Goal: Task Accomplishment & Management: Complete application form

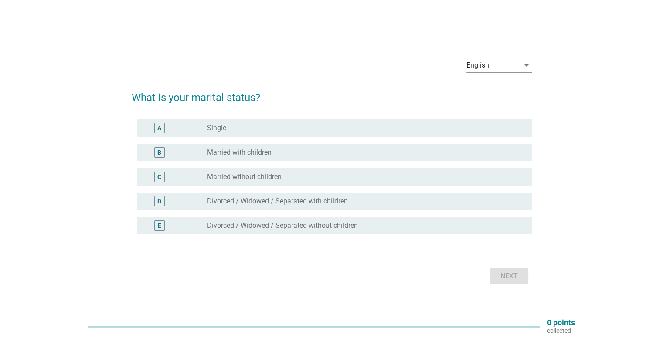
click at [293, 151] on div "radio_button_unchecked Married with children" at bounding box center [362, 152] width 310 height 9
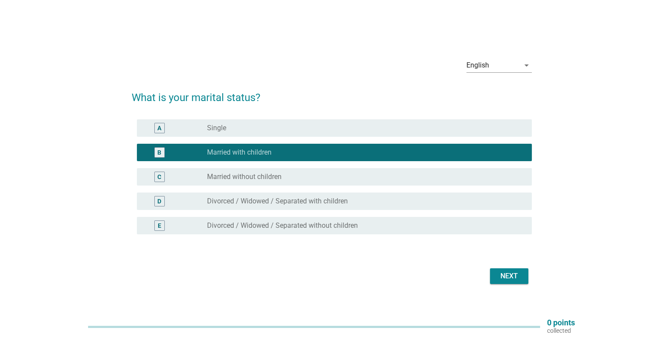
click at [512, 277] on div "Next" at bounding box center [509, 276] width 24 height 10
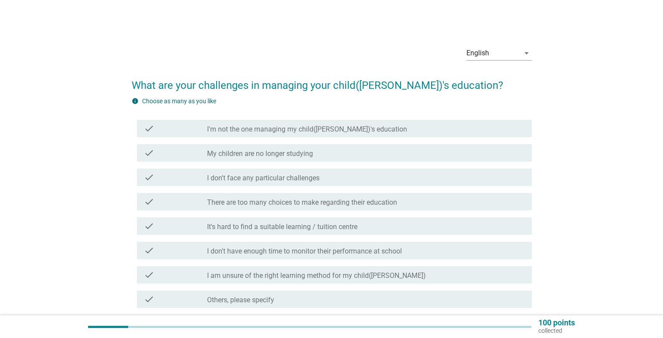
click at [337, 88] on h2 "What are your challenges in managing your child([PERSON_NAME])'s education?" at bounding box center [332, 81] width 400 height 24
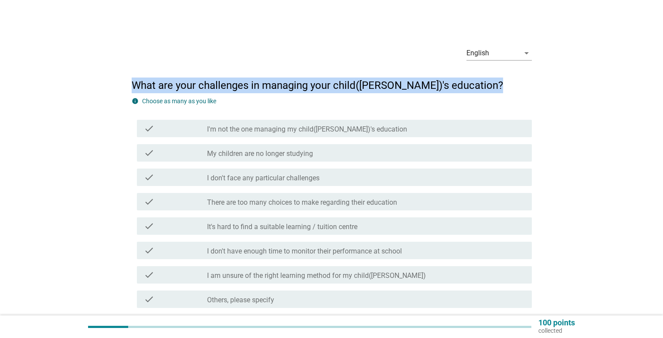
click at [337, 88] on h2 "What are your challenges in managing your child([PERSON_NAME])'s education?" at bounding box center [332, 81] width 400 height 24
click at [351, 88] on h2 "What are your challenges in managing your child([PERSON_NAME])'s education?" at bounding box center [332, 81] width 400 height 24
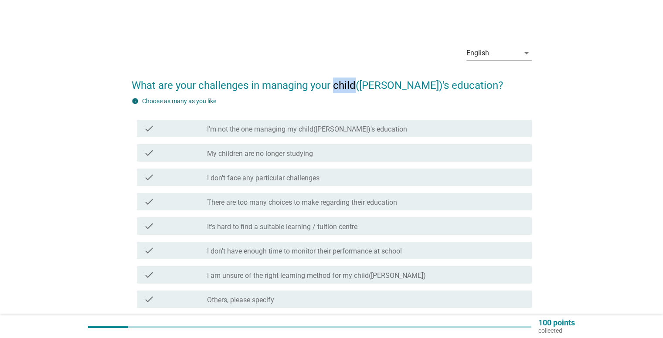
click at [351, 88] on h2 "What are your challenges in managing your child([PERSON_NAME])'s education?" at bounding box center [332, 81] width 400 height 24
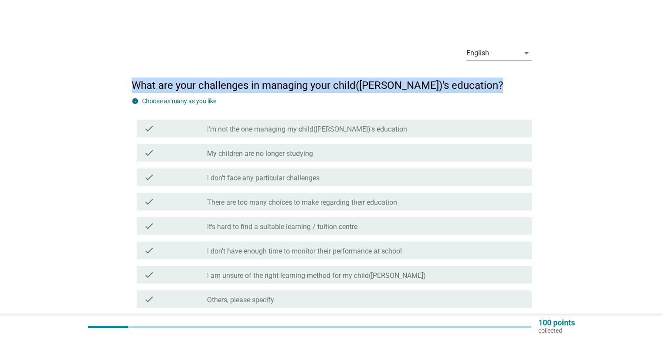
click at [351, 88] on h2 "What are your challenges in managing your child([PERSON_NAME])'s education?" at bounding box center [332, 81] width 400 height 24
click at [351, 87] on h2 "What are your challenges in managing your child([PERSON_NAME])'s education?" at bounding box center [332, 81] width 400 height 24
click at [368, 88] on h2 "What are your challenges in managing your child([PERSON_NAME])'s education?" at bounding box center [332, 81] width 400 height 24
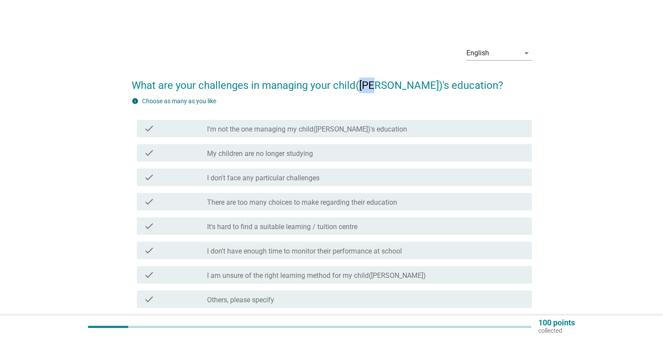
click at [368, 88] on h2 "What are your challenges in managing your child([PERSON_NAME])'s education?" at bounding box center [332, 81] width 400 height 24
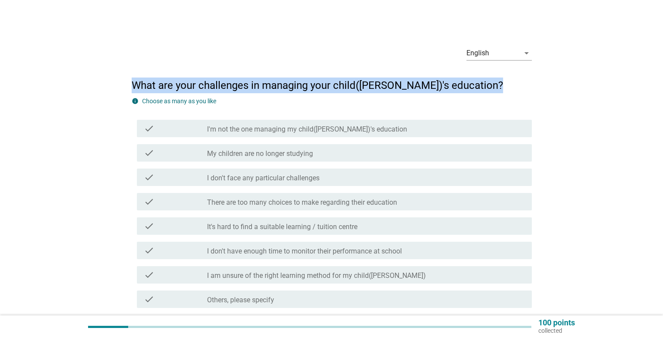
click at [368, 88] on h2 "What are your challenges in managing your child([PERSON_NAME])'s education?" at bounding box center [332, 81] width 400 height 24
click at [397, 88] on h2 "What are your challenges in managing your child([PERSON_NAME])'s education?" at bounding box center [332, 81] width 400 height 24
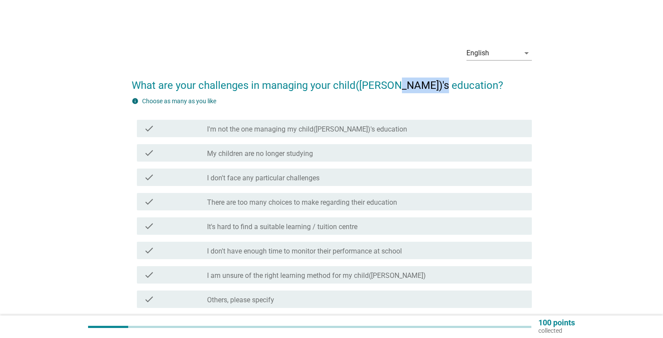
click at [397, 88] on h2 "What are your challenges in managing your child([PERSON_NAME])'s education?" at bounding box center [332, 81] width 400 height 24
click at [340, 83] on h2 "What are your challenges in managing your child([PERSON_NAME])'s education?" at bounding box center [332, 81] width 400 height 24
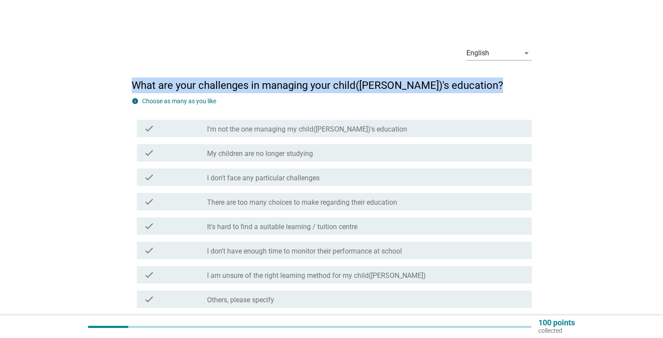
click at [340, 83] on h2 "What are your challenges in managing your child([PERSON_NAME])'s education?" at bounding box center [332, 81] width 400 height 24
click at [367, 84] on h2 "What are your challenges in managing your child([PERSON_NAME])'s education?" at bounding box center [332, 81] width 400 height 24
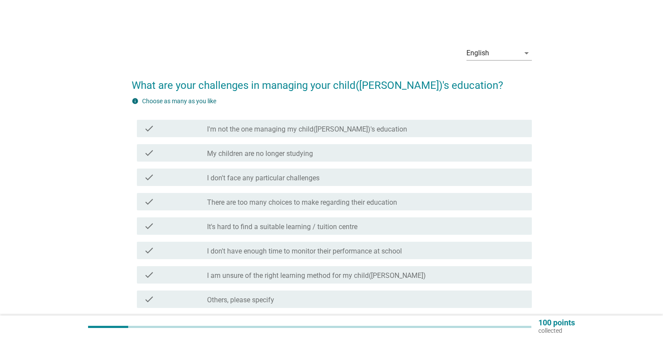
click at [351, 84] on h2 "What are your challenges in managing your child([PERSON_NAME])'s education?" at bounding box center [332, 81] width 400 height 24
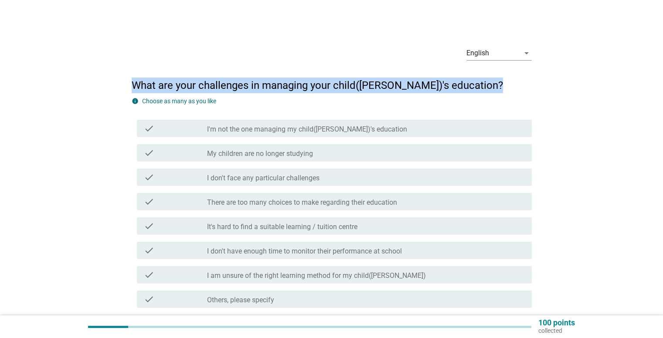
click at [351, 84] on h2 "What are your challenges in managing your child([PERSON_NAME])'s education?" at bounding box center [332, 81] width 400 height 24
click at [377, 86] on h2 "What are your challenges in managing your child([PERSON_NAME])'s education?" at bounding box center [332, 81] width 400 height 24
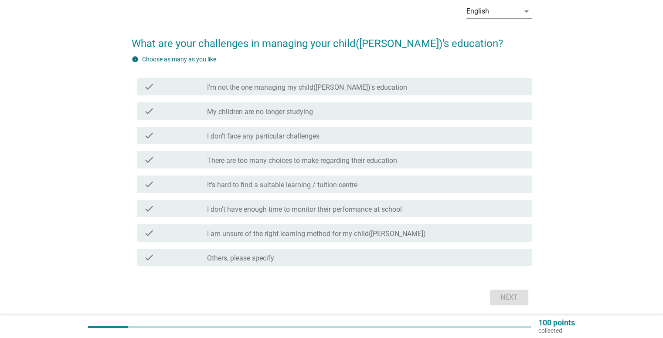
scroll to position [44, 0]
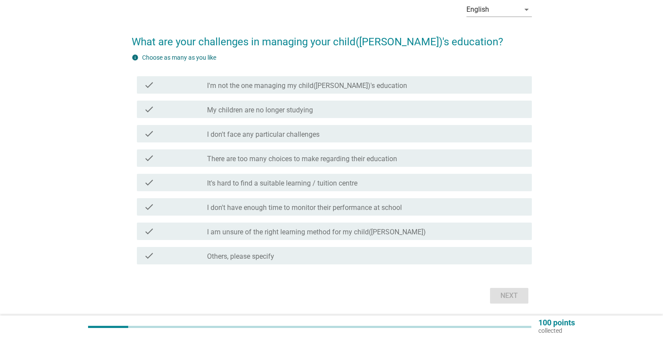
click at [394, 161] on label "There are too many choices to make regarding their education" at bounding box center [302, 159] width 190 height 9
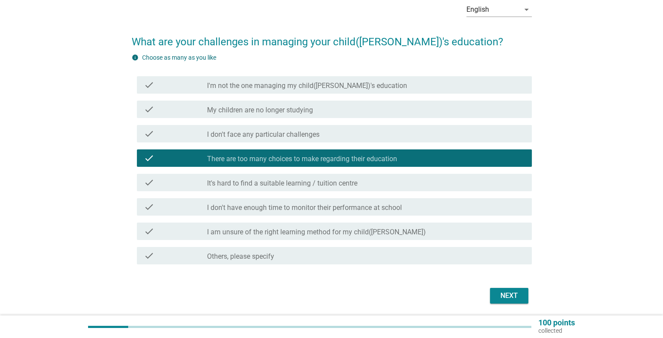
click at [439, 207] on div "check_box_outline_blank I don't have enough time to monitor their performance a…" at bounding box center [365, 207] width 317 height 10
click at [433, 206] on div "check_box_outline_blank I don't have enough time to monitor their performance a…" at bounding box center [365, 207] width 317 height 10
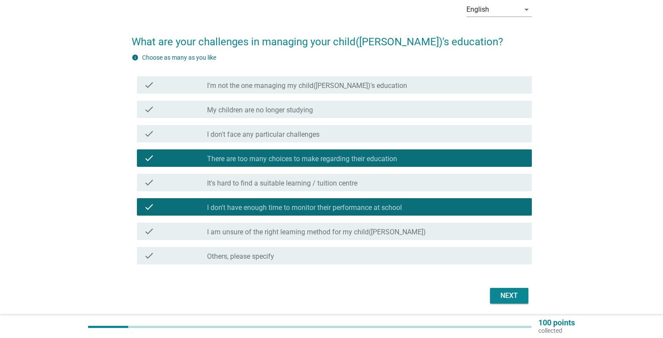
click at [378, 229] on label "I am unsure of the right learning method for my child([PERSON_NAME])" at bounding box center [316, 232] width 219 height 9
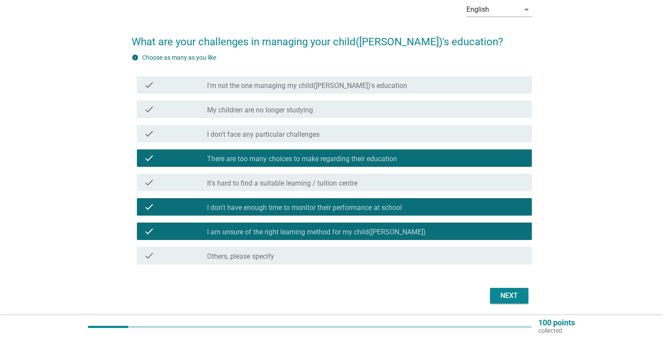
click at [507, 292] on div "Next" at bounding box center [509, 296] width 24 height 10
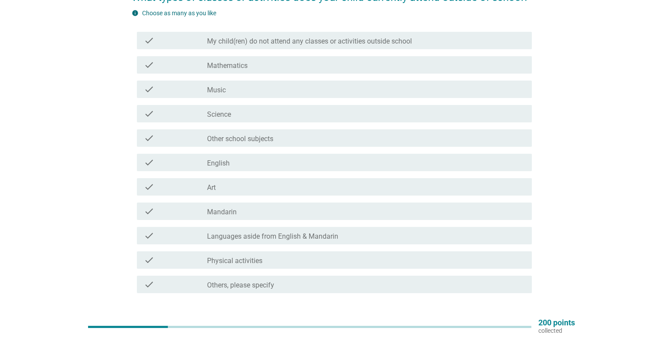
scroll to position [87, 0]
click at [331, 252] on div "check check_box_outline_blank Physical activities" at bounding box center [334, 260] width 395 height 17
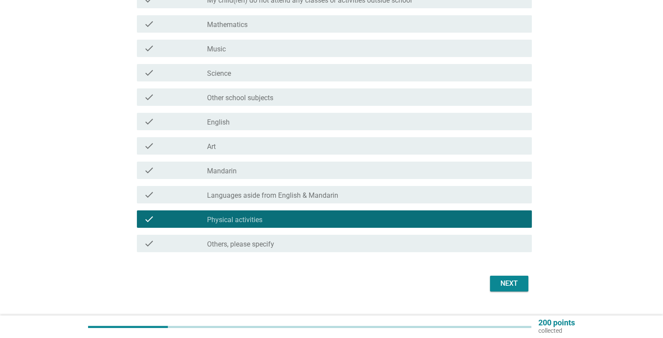
scroll to position [131, 0]
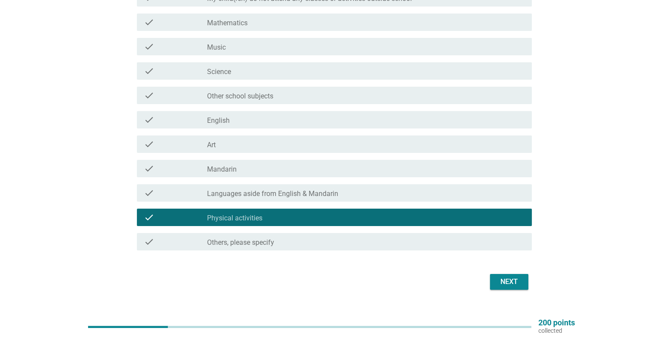
click at [512, 285] on div "Next" at bounding box center [509, 282] width 24 height 10
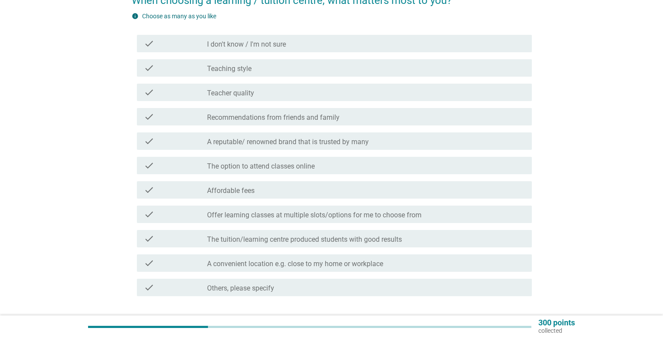
scroll to position [87, 0]
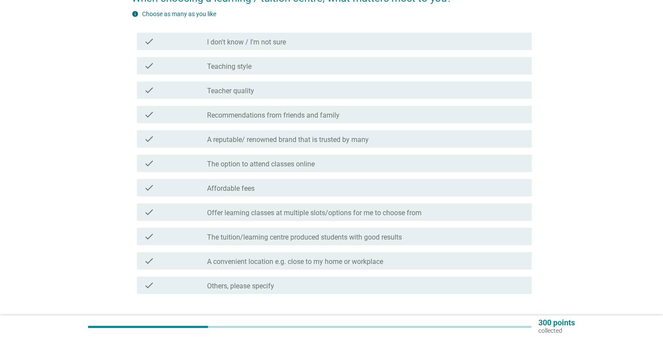
click at [364, 185] on div "check_box_outline_blank Affordable fees" at bounding box center [365, 188] width 317 height 10
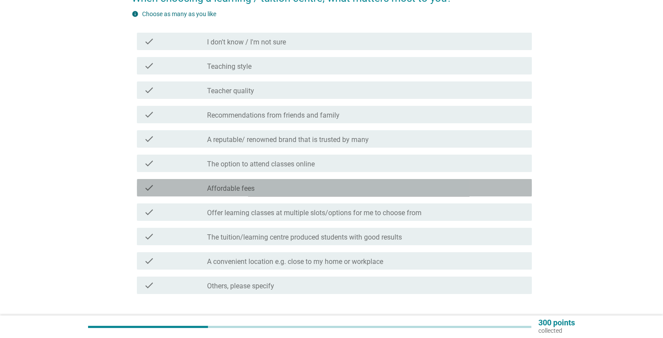
click at [474, 192] on div "check_box_outline_blank Affordable fees" at bounding box center [365, 188] width 317 height 10
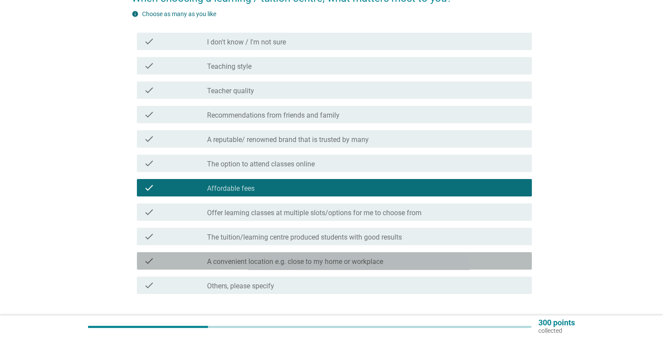
click at [423, 262] on div "check_box_outline_blank A convenient location e.g. close to my home or workplace" at bounding box center [365, 261] width 317 height 10
click at [457, 262] on div "check_box_outline_blank A convenient location e.g. close to my home or workplace" at bounding box center [365, 261] width 317 height 10
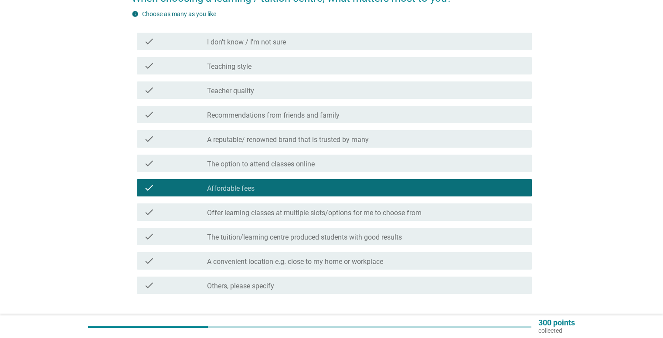
click at [489, 262] on div "check_box_outline_blank A convenient location e.g. close to my home or workplace" at bounding box center [365, 261] width 317 height 10
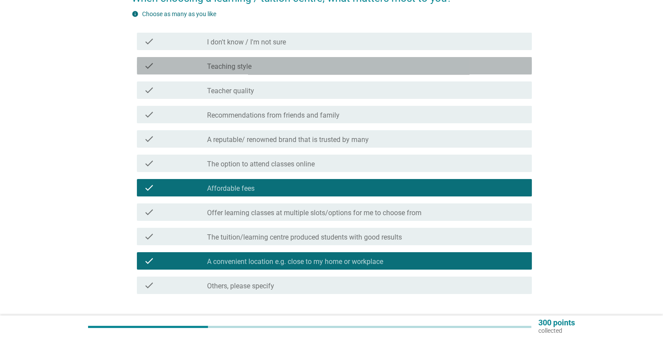
click at [341, 63] on div "check_box_outline_blank Teaching style" at bounding box center [365, 66] width 317 height 10
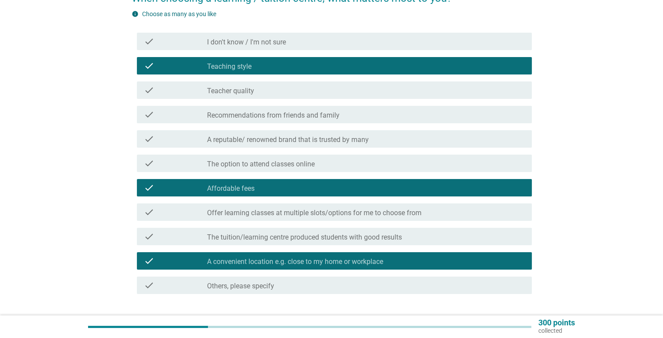
click at [366, 92] on div "check_box_outline_blank Teacher quality" at bounding box center [365, 90] width 317 height 10
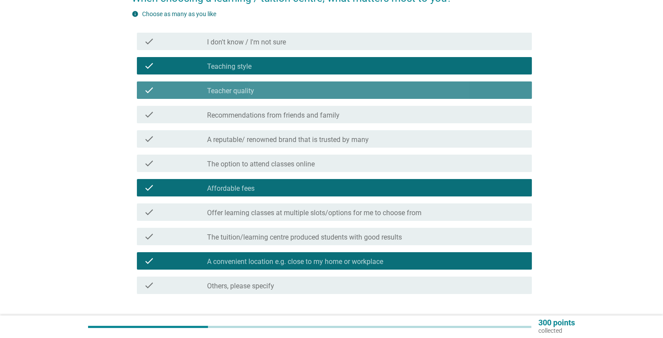
click at [366, 92] on div "check_box_outline_blank Teacher quality" at bounding box center [365, 90] width 317 height 10
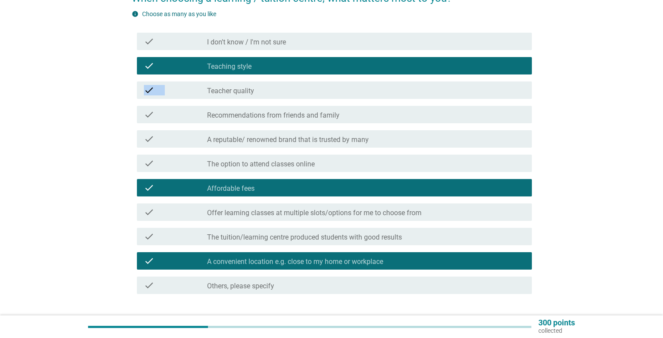
click at [377, 100] on div "check check_box_outline_blank Teacher quality" at bounding box center [332, 90] width 400 height 24
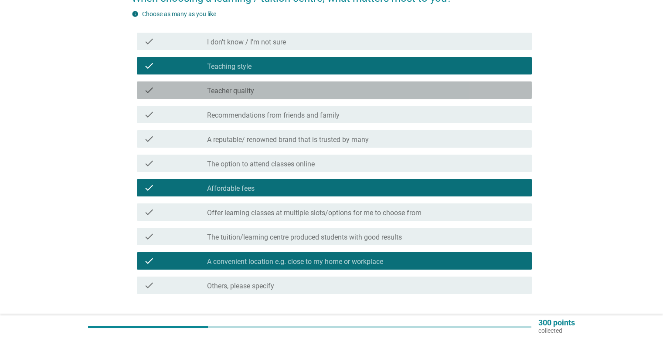
click at [390, 97] on div "check check_box_outline_blank Teacher quality" at bounding box center [334, 90] width 395 height 17
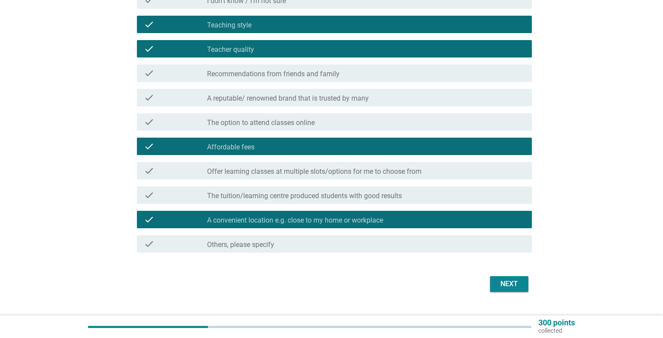
scroll to position [131, 0]
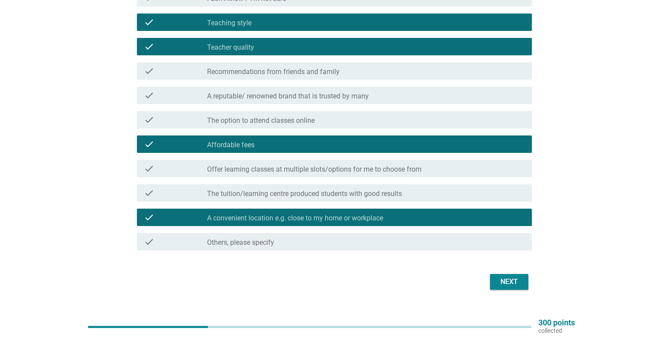
click at [519, 282] on div "Next" at bounding box center [509, 282] width 24 height 10
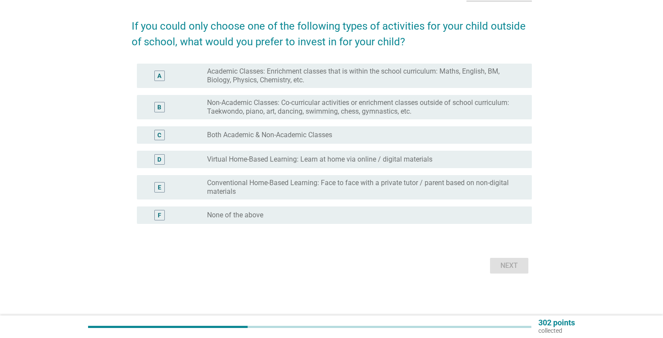
scroll to position [0, 0]
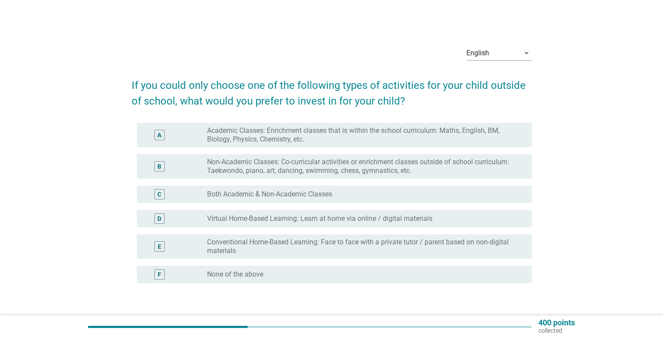
click at [330, 82] on h2 "If you could only choose one of the following types of activities for your chil…" at bounding box center [332, 89] width 400 height 40
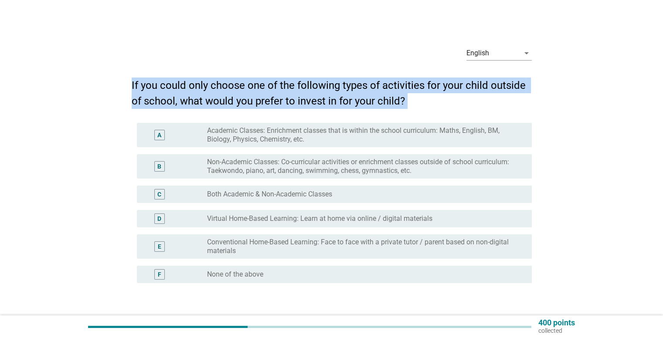
click at [330, 82] on h2 "If you could only choose one of the following types of activities for your chil…" at bounding box center [332, 89] width 400 height 40
click at [357, 82] on h2 "If you could only choose one of the following types of activities for your chil…" at bounding box center [332, 89] width 400 height 40
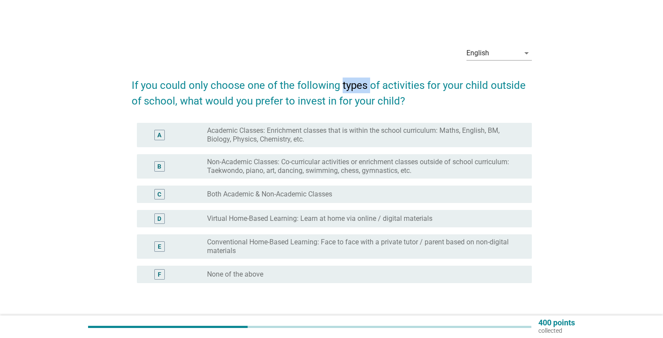
click at [357, 82] on h2 "If you could only choose one of the following types of activities for your chil…" at bounding box center [332, 89] width 400 height 40
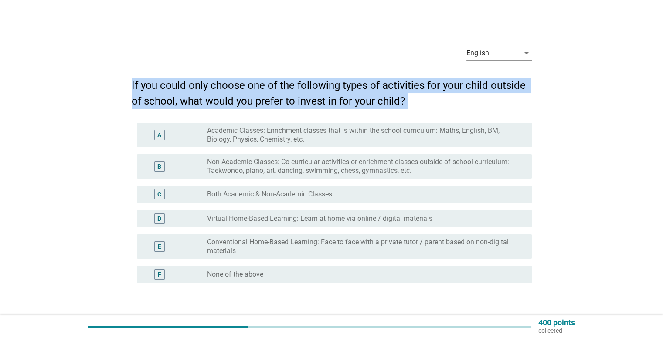
click at [357, 82] on h2 "If you could only choose one of the following types of activities for your chil…" at bounding box center [332, 89] width 400 height 40
click at [374, 82] on h2 "If you could only choose one of the following types of activities for your chil…" at bounding box center [332, 89] width 400 height 40
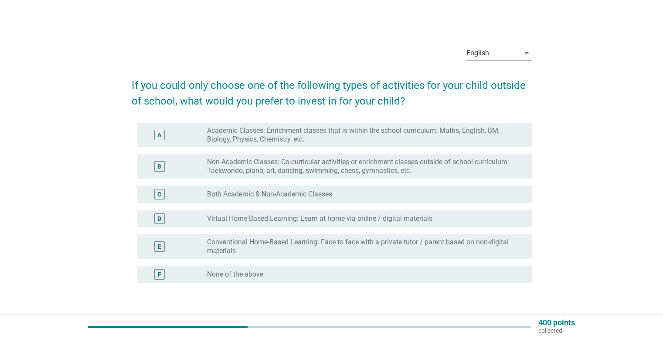
click at [568, 90] on div "English arrow_drop_down If you could only choose one of the following types of …" at bounding box center [331, 187] width 621 height 310
click at [401, 72] on h2 "If you could only choose one of the following types of activities for your chil…" at bounding box center [332, 89] width 400 height 40
click at [395, 82] on h2 "If you could only choose one of the following types of activities for your chil…" at bounding box center [332, 89] width 400 height 40
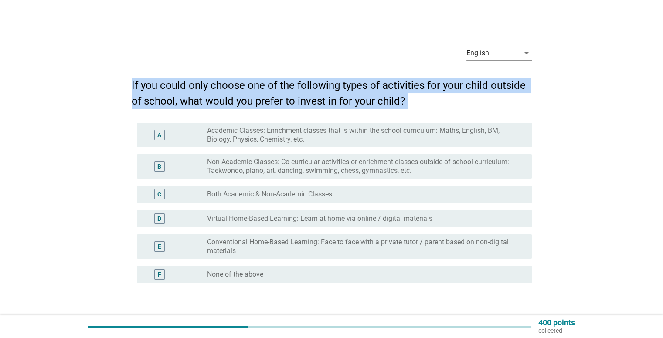
click at [395, 82] on h2 "If you could only choose one of the following types of activities for your chil…" at bounding box center [332, 89] width 400 height 40
click at [421, 80] on h2 "If you could only choose one of the following types of activities for your chil…" at bounding box center [332, 89] width 400 height 40
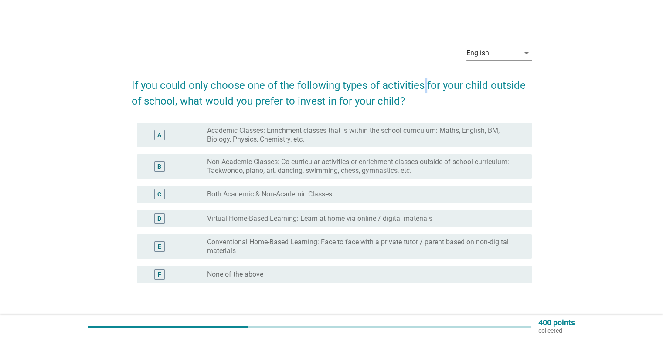
click at [421, 80] on h2 "If you could only choose one of the following types of activities for your chil…" at bounding box center [332, 89] width 400 height 40
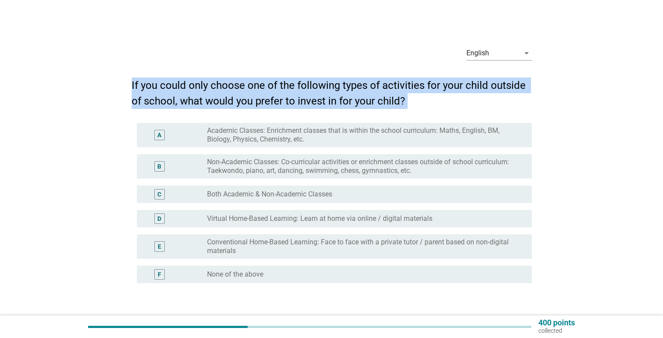
click at [421, 80] on h2 "If you could only choose one of the following types of activities for your chil…" at bounding box center [332, 89] width 400 height 40
click at [441, 71] on h2 "If you could only choose one of the following types of activities for your chil…" at bounding box center [332, 89] width 400 height 40
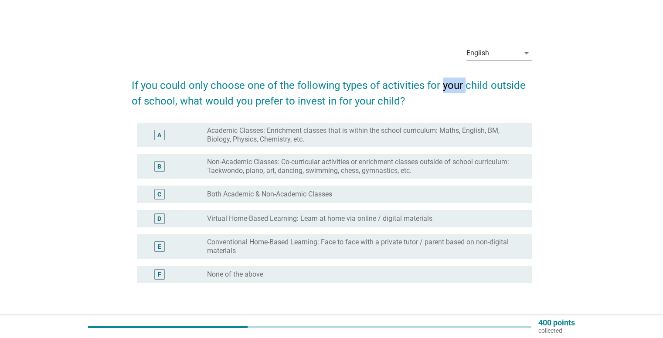
click at [441, 71] on h2 "If you could only choose one of the following types of activities for your chil…" at bounding box center [332, 89] width 400 height 40
click at [442, 71] on h2 "If you could only choose one of the following types of activities for your chil…" at bounding box center [332, 89] width 400 height 40
click at [349, 94] on h2 "If you could only choose one of the following types of activities for your chil…" at bounding box center [332, 89] width 400 height 40
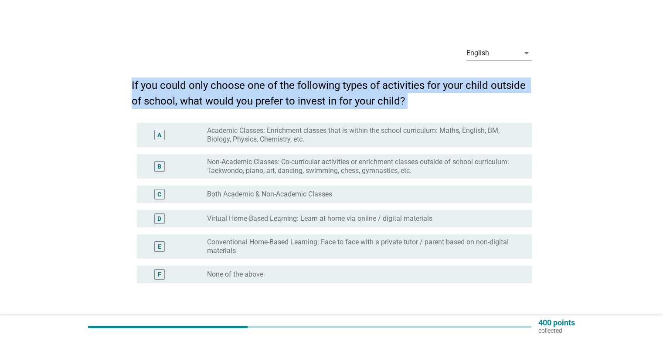
click at [349, 94] on h2 "If you could only choose one of the following types of activities for your chil…" at bounding box center [332, 89] width 400 height 40
click at [367, 90] on h2 "If you could only choose one of the following types of activities for your chil…" at bounding box center [332, 89] width 400 height 40
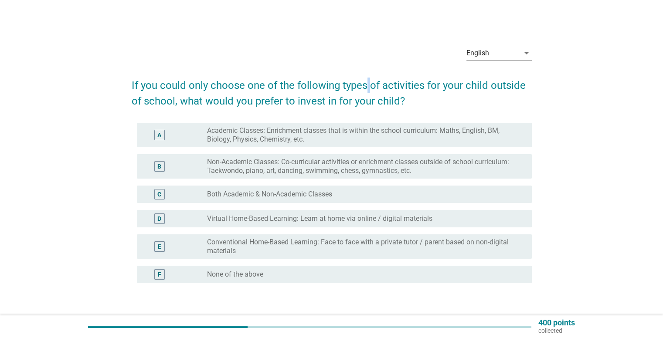
click at [367, 90] on h2 "If you could only choose one of the following types of activities for your chil…" at bounding box center [332, 89] width 400 height 40
click at [322, 86] on h2 "If you could only choose one of the following types of activities for your chil…" at bounding box center [332, 89] width 400 height 40
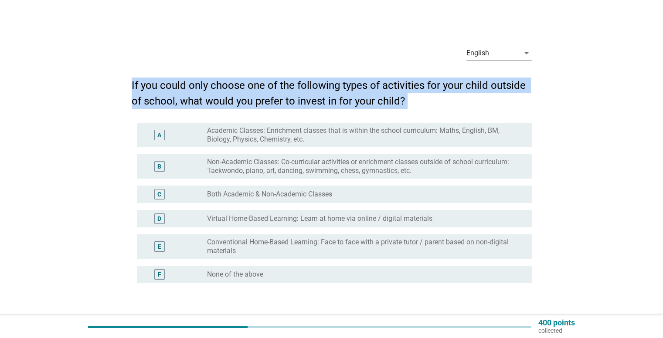
click at [322, 86] on h2 "If you could only choose one of the following types of activities for your chil…" at bounding box center [332, 89] width 400 height 40
click at [367, 90] on h2 "If you could only choose one of the following types of activities for your chil…" at bounding box center [332, 89] width 400 height 40
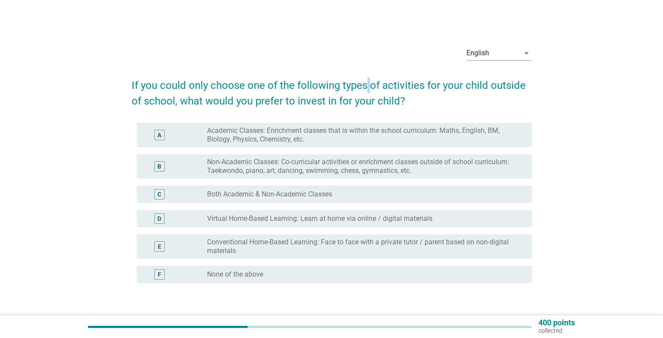
click at [367, 90] on h2 "If you could only choose one of the following types of activities for your chil…" at bounding box center [332, 89] width 400 height 40
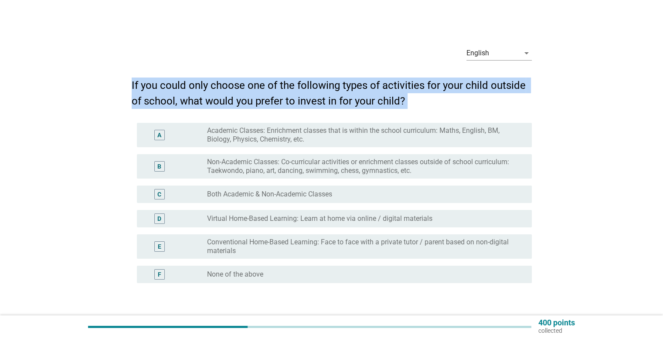
click at [367, 90] on h2 "If you could only choose one of the following types of activities for your chil…" at bounding box center [332, 89] width 400 height 40
click at [379, 91] on h2 "If you could only choose one of the following types of activities for your chil…" at bounding box center [332, 89] width 400 height 40
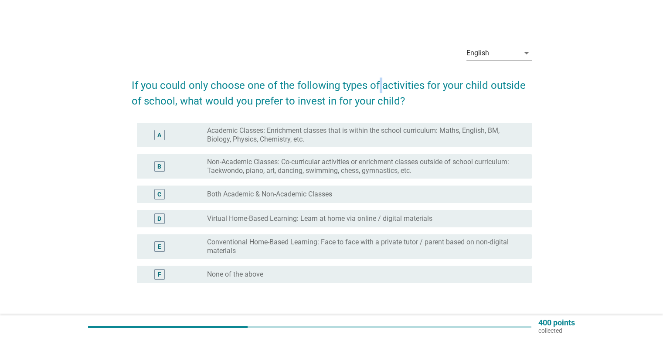
click at [379, 91] on h2 "If you could only choose one of the following types of activities for your chil…" at bounding box center [332, 89] width 400 height 40
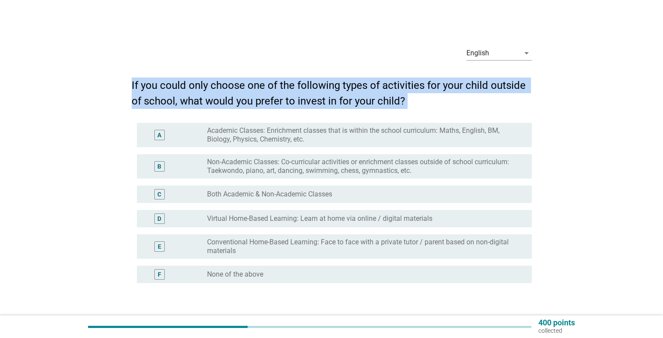
click at [379, 91] on h2 "If you could only choose one of the following types of activities for your chil…" at bounding box center [332, 89] width 400 height 40
click at [410, 92] on h2 "If you could only choose one of the following types of activities for your chil…" at bounding box center [332, 89] width 400 height 40
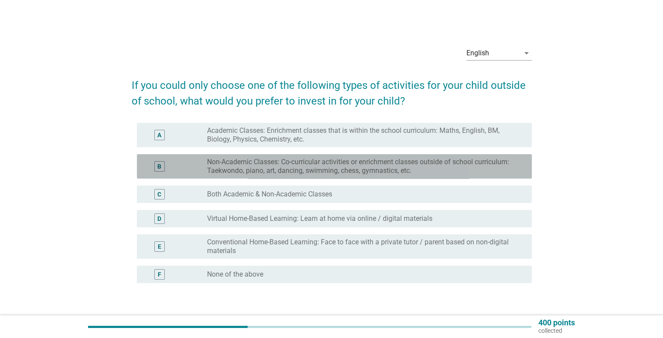
click at [487, 168] on label "Non-Academic Classes: Co-curricular activities or enrichment classes outside of…" at bounding box center [362, 166] width 310 height 17
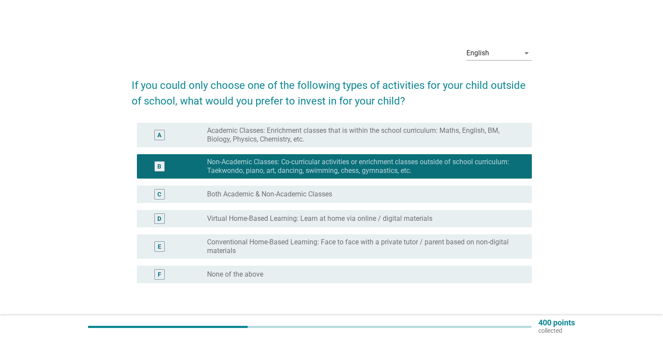
click at [441, 190] on div "radio_button_unchecked Both Academic & Non-Academic Classes" at bounding box center [362, 194] width 310 height 9
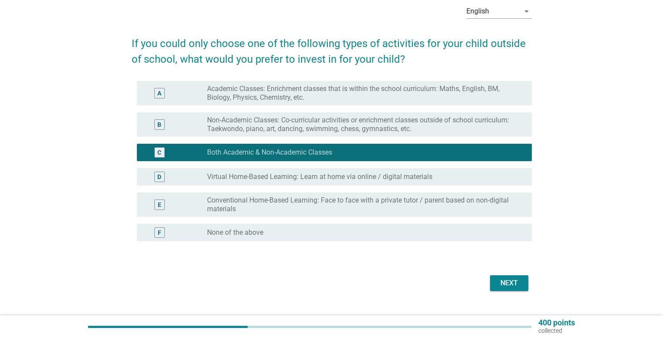
scroll to position [44, 0]
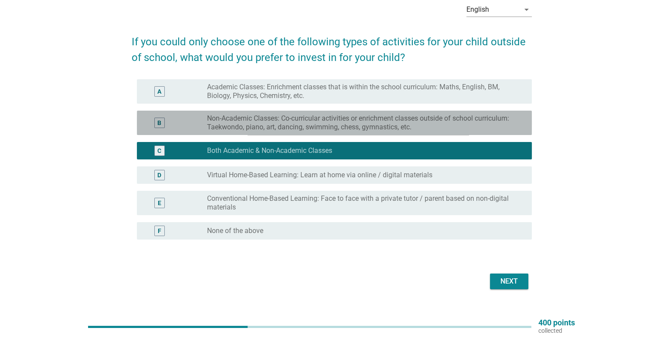
click at [464, 119] on label "Non-Academic Classes: Co-curricular activities or enrichment classes outside of…" at bounding box center [362, 122] width 310 height 17
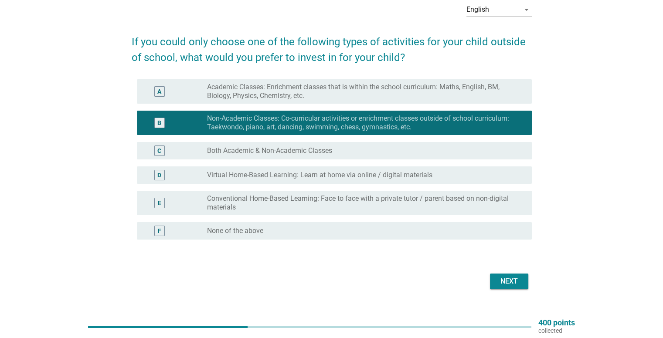
click at [517, 282] on div "Next" at bounding box center [509, 281] width 24 height 10
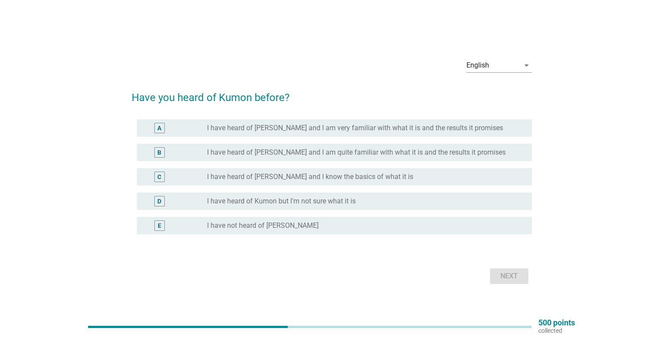
click at [427, 157] on div "radio_button_unchecked I have heard of [PERSON_NAME] and I am quite familiar wi…" at bounding box center [365, 152] width 317 height 10
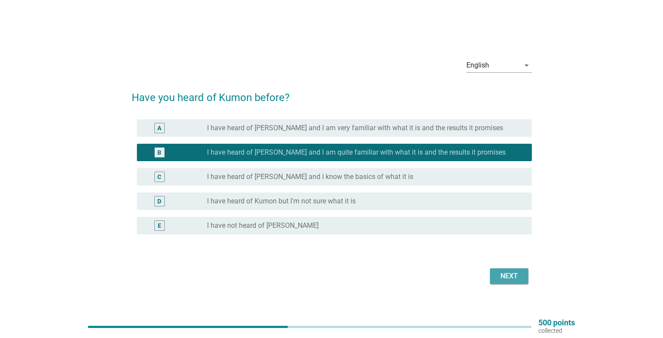
click at [512, 279] on div "Next" at bounding box center [509, 276] width 24 height 10
click at [512, 279] on div "Next" at bounding box center [332, 276] width 400 height 21
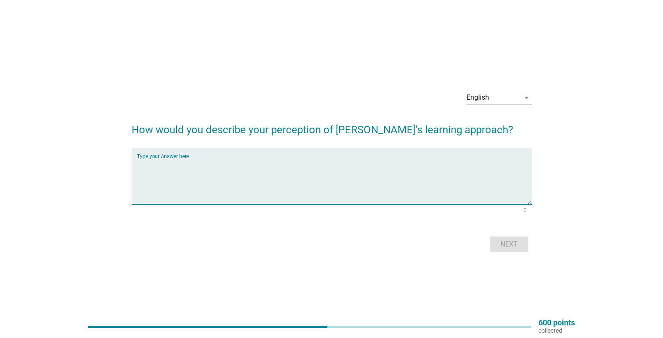
click at [380, 187] on textarea "Type your Answer here" at bounding box center [334, 182] width 395 height 46
click at [417, 169] on textarea "Type your Answer here" at bounding box center [334, 182] width 395 height 46
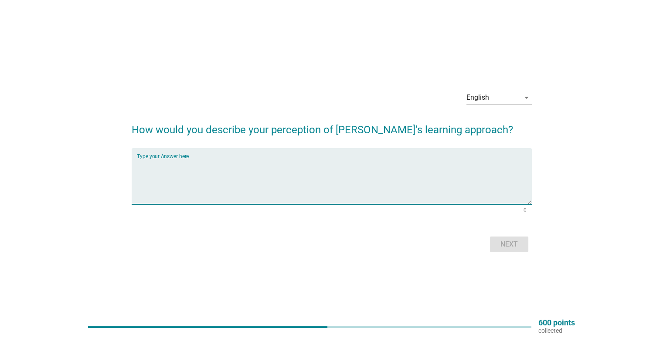
click at [428, 168] on textarea "Type your Answer here" at bounding box center [334, 182] width 395 height 46
click at [435, 169] on textarea "Type your Answer here" at bounding box center [334, 182] width 395 height 46
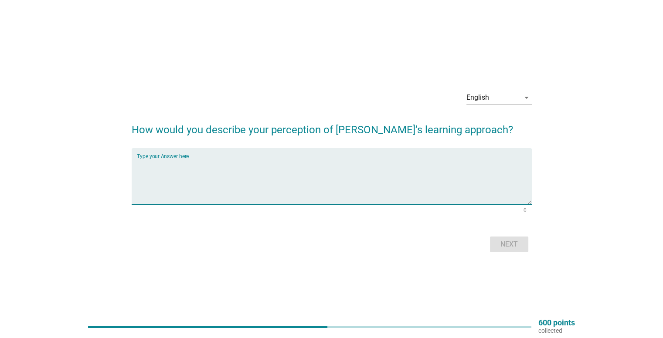
click at [435, 169] on textarea "Type your Answer here" at bounding box center [334, 182] width 395 height 46
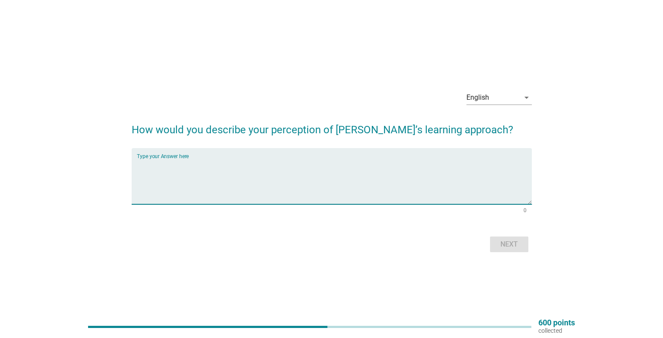
click at [435, 169] on textarea "Type your Answer here" at bounding box center [334, 182] width 395 height 46
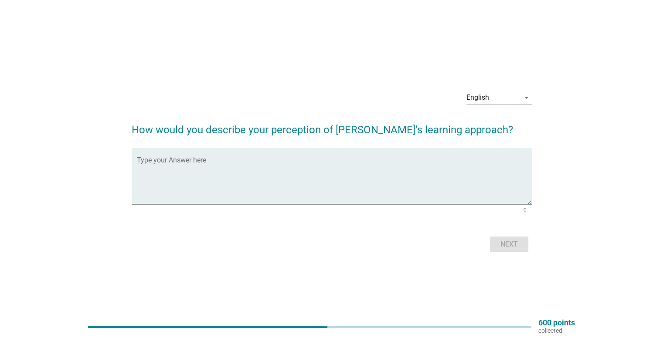
click at [303, 127] on h2 "How would you describe your perception of [PERSON_NAME]’s learning approach?" at bounding box center [332, 125] width 400 height 24
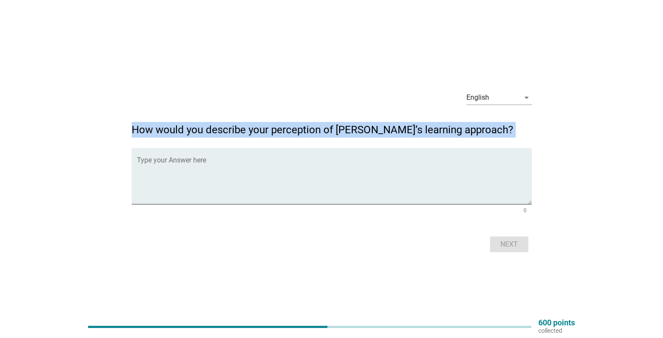
click at [303, 127] on h2 "How would you describe your perception of [PERSON_NAME]’s learning approach?" at bounding box center [332, 125] width 400 height 24
click at [298, 131] on h2 "How would you describe your perception of [PERSON_NAME]’s learning approach?" at bounding box center [332, 125] width 400 height 24
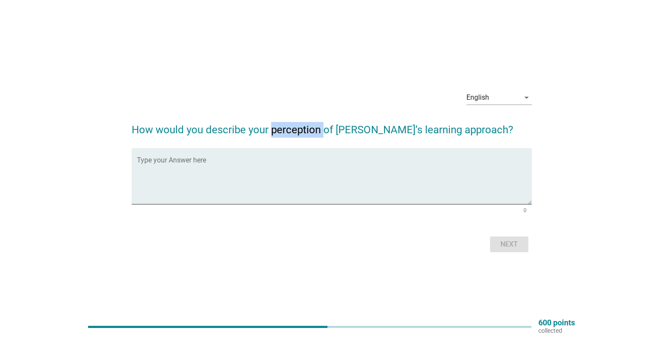
click at [298, 131] on h2 "How would you describe your perception of [PERSON_NAME]’s learning approach?" at bounding box center [332, 125] width 400 height 24
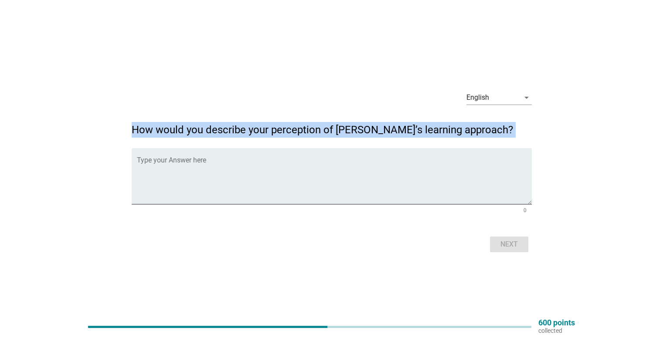
click at [298, 131] on h2 "How would you describe your perception of [PERSON_NAME]’s learning approach?" at bounding box center [332, 125] width 400 height 24
click at [313, 130] on h2 "How would you describe your perception of [PERSON_NAME]’s learning approach?" at bounding box center [332, 125] width 400 height 24
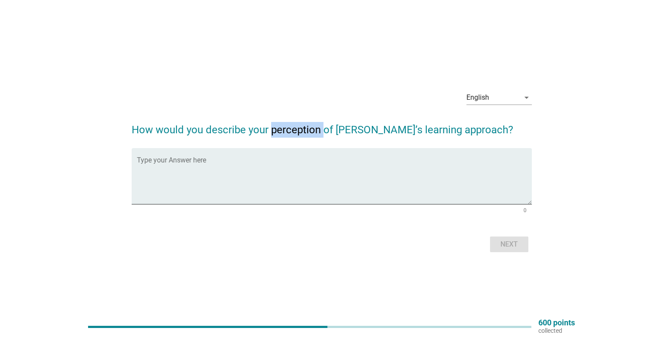
click at [313, 130] on h2 "How would you describe your perception of [PERSON_NAME]’s learning approach?" at bounding box center [332, 125] width 400 height 24
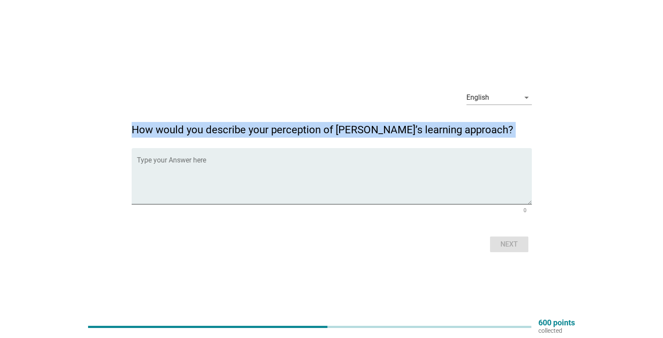
click at [313, 130] on h2 "How would you describe your perception of [PERSON_NAME]’s learning approach?" at bounding box center [332, 125] width 400 height 24
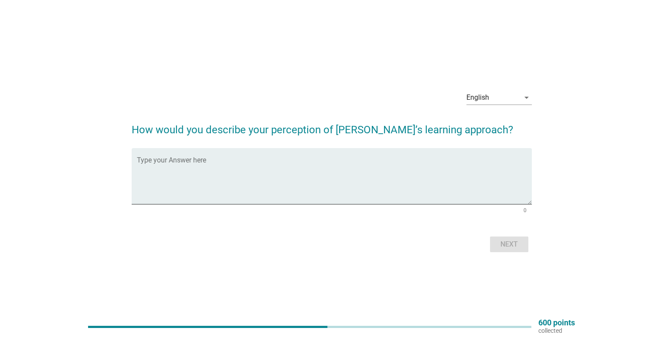
click at [626, 108] on div "English arrow_drop_down How would you describe your perception of [PERSON_NAME]…" at bounding box center [331, 169] width 621 height 185
click at [282, 157] on div "Type your Answer here" at bounding box center [334, 176] width 395 height 56
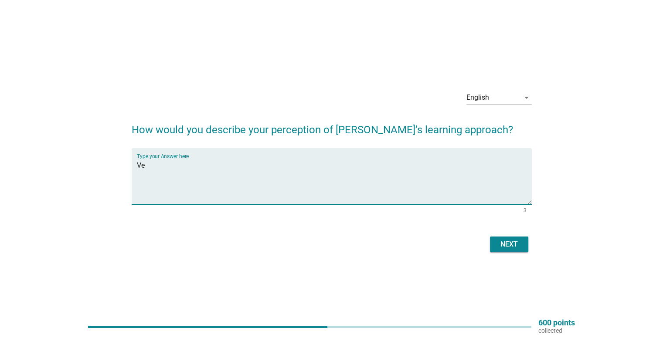
type textarea "V"
click at [292, 167] on textarea "Step by step learning and good to track children progress" at bounding box center [334, 182] width 395 height 46
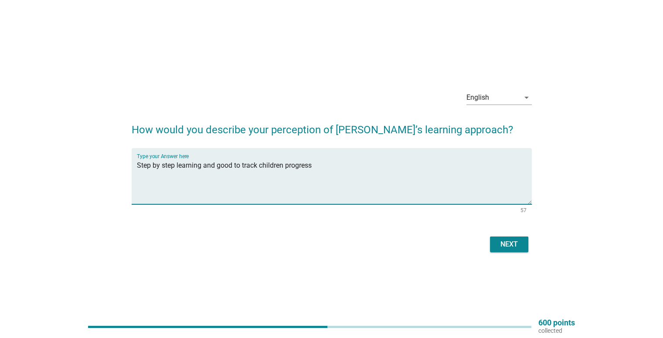
click at [414, 187] on textarea "Step by step learning and good to track children progress" at bounding box center [334, 182] width 395 height 46
type textarea "Step by step learning and good to track children progress"
click at [502, 241] on div "Next" at bounding box center [509, 244] width 24 height 10
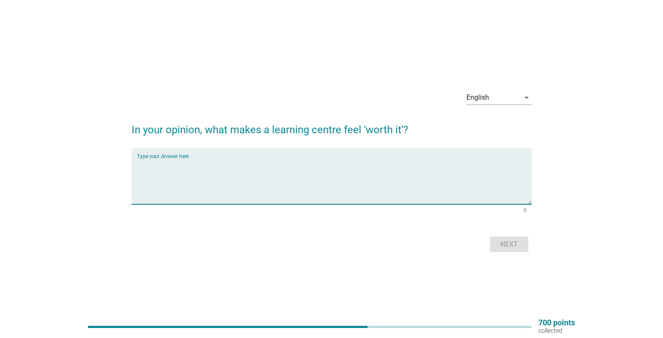
click at [317, 171] on textarea "Type your Answer here" at bounding box center [334, 182] width 395 height 46
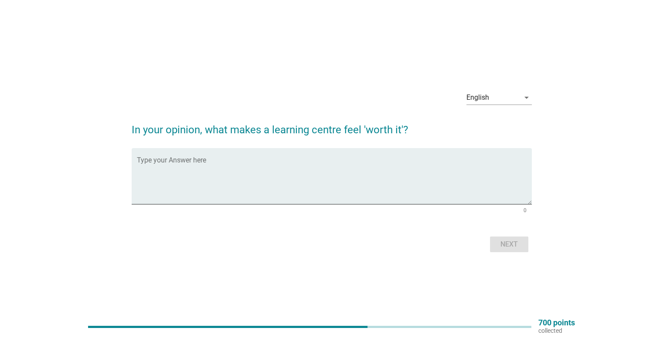
click at [317, 121] on h2 "In your opinion, what makes a learning centre feel 'worth it'?" at bounding box center [332, 125] width 400 height 24
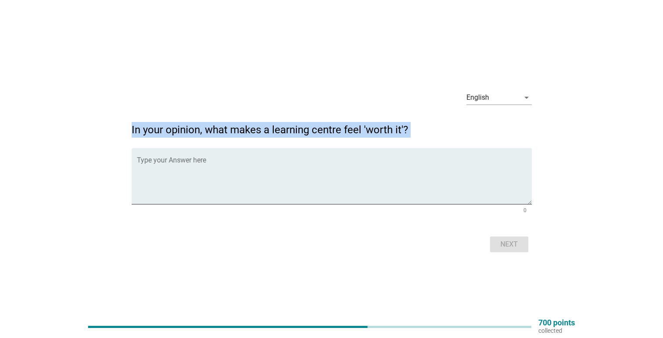
click at [317, 121] on h2 "In your opinion, what makes a learning centre feel 'worth it'?" at bounding box center [332, 125] width 400 height 24
copy form "In your opinion, what makes a learning centre feel 'worth it'?"
click at [462, 133] on h2 "In your opinion, what makes a learning centre feel 'worth it'?" at bounding box center [332, 125] width 400 height 24
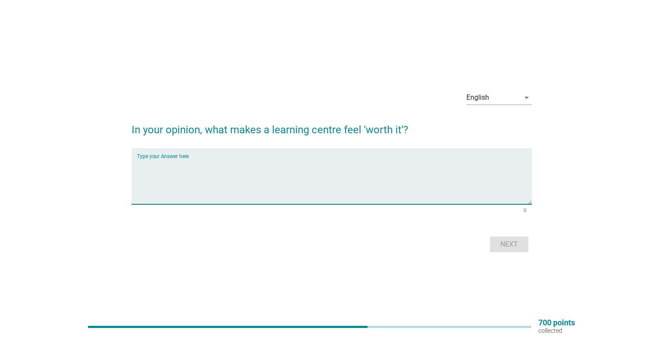
click at [367, 182] on textarea "Type your Answer here" at bounding box center [334, 182] width 395 height 46
type textarea "C"
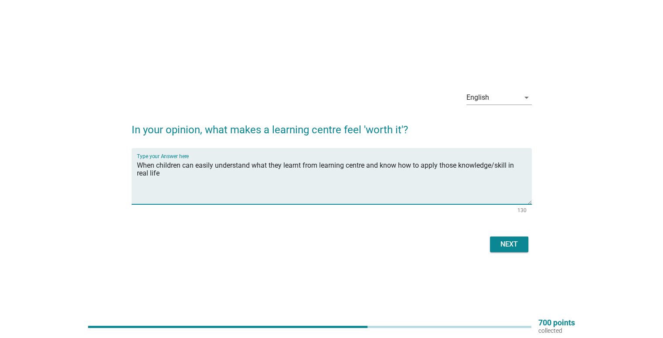
type textarea "When children can easily understand what they learnt from learning centre and k…"
click at [522, 245] on button "Next" at bounding box center [509, 245] width 38 height 16
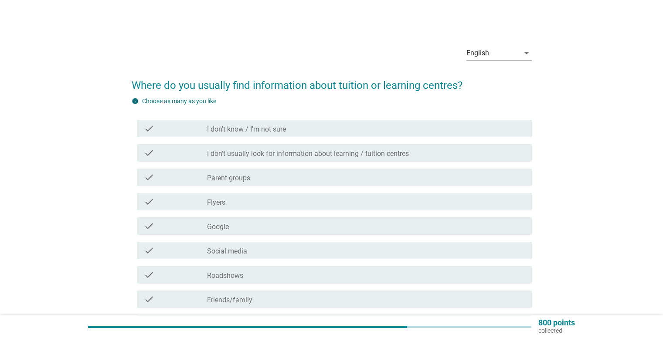
click at [332, 93] on h2 "Where do you usually find information about tuition or learning centres?" at bounding box center [332, 81] width 400 height 24
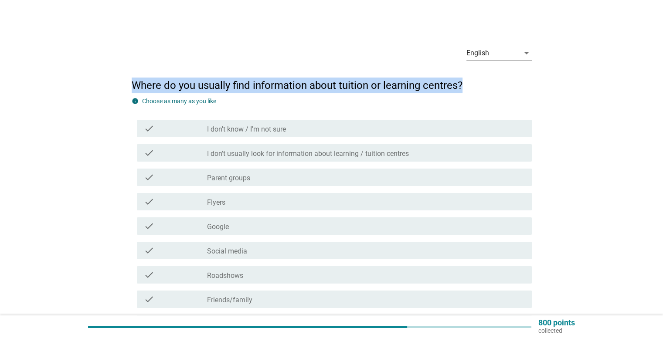
click at [332, 93] on h2 "Where do you usually find information about tuition or learning centres?" at bounding box center [332, 81] width 400 height 24
click at [332, 92] on h2 "Where do you usually find information about tuition or learning centres?" at bounding box center [332, 81] width 400 height 24
click at [342, 88] on h2 "Where do you usually find information about tuition or learning centres?" at bounding box center [332, 81] width 400 height 24
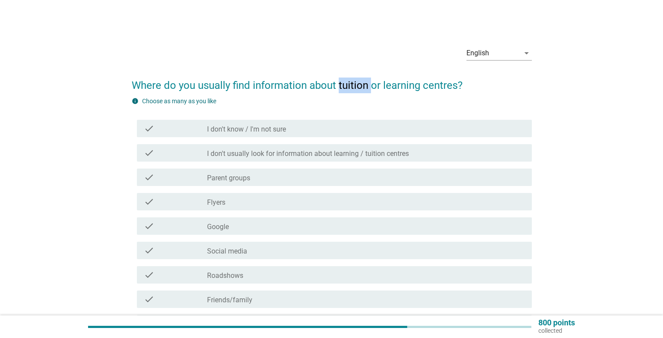
click at [342, 88] on h2 "Where do you usually find information about tuition or learning centres?" at bounding box center [332, 81] width 400 height 24
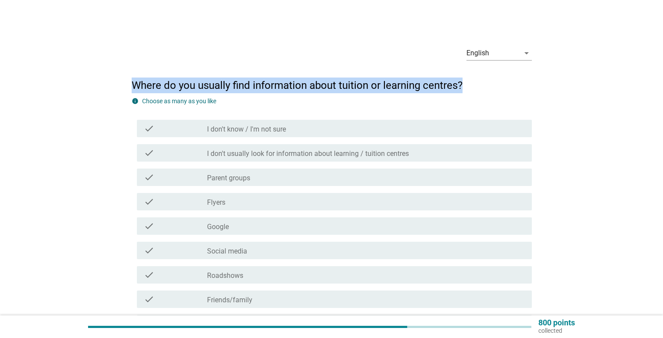
click at [342, 88] on h2 "Where do you usually find information about tuition or learning centres?" at bounding box center [332, 81] width 400 height 24
click at [381, 87] on h2 "Where do you usually find information about tuition or learning centres?" at bounding box center [332, 81] width 400 height 24
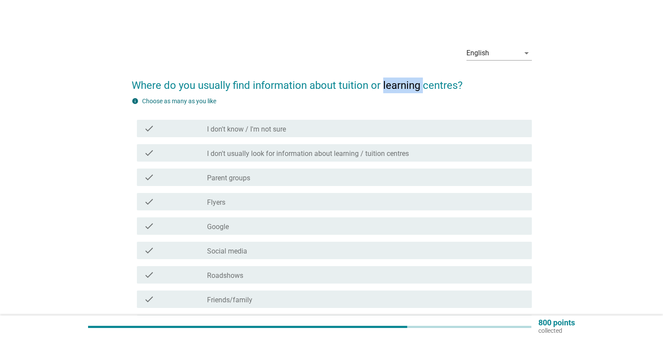
click at [381, 87] on h2 "Where do you usually find information about tuition or learning centres?" at bounding box center [332, 81] width 400 height 24
click at [394, 92] on h2 "Where do you usually find information about tuition or learning centres?" at bounding box center [332, 81] width 400 height 24
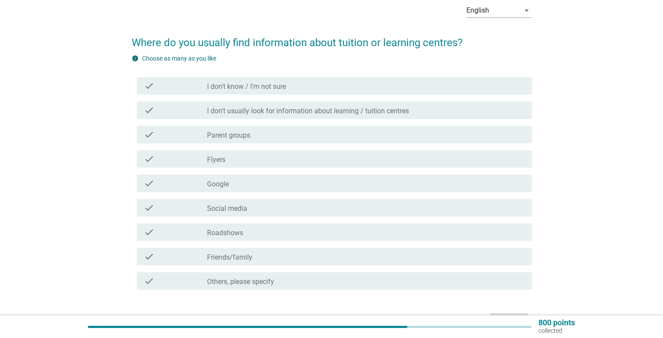
scroll to position [44, 0]
click at [352, 129] on div "check_box_outline_blank Parent groups" at bounding box center [365, 134] width 317 height 10
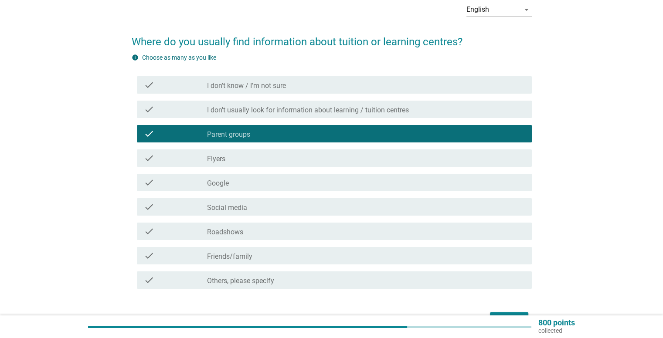
click at [310, 208] on div "check_box_outline_blank Social media" at bounding box center [365, 207] width 317 height 10
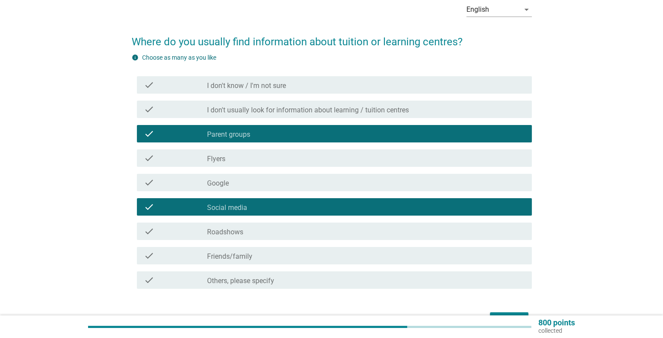
click at [312, 259] on div "check_box_outline_blank Friends/family" at bounding box center [365, 256] width 317 height 10
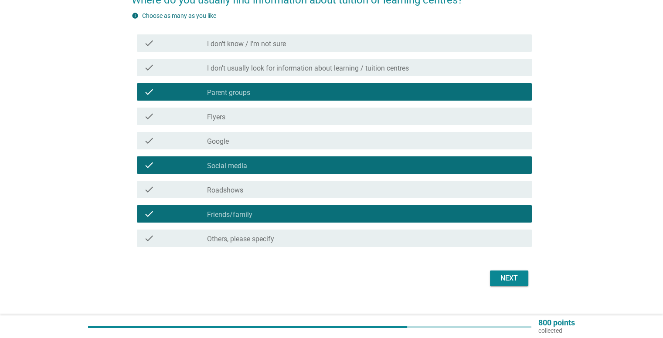
scroll to position [87, 0]
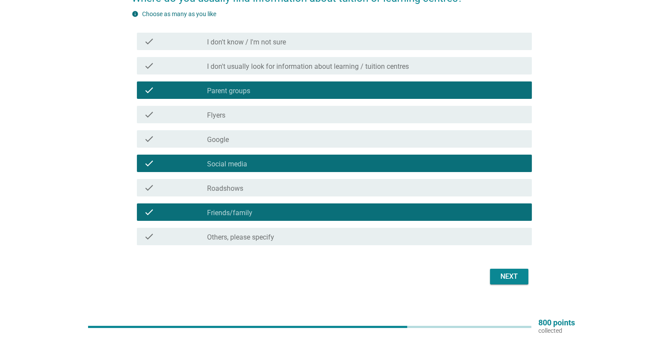
click at [506, 279] on div "Next" at bounding box center [509, 277] width 24 height 10
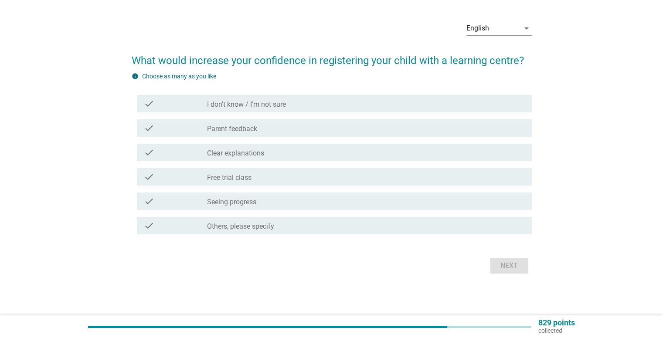
scroll to position [0, 0]
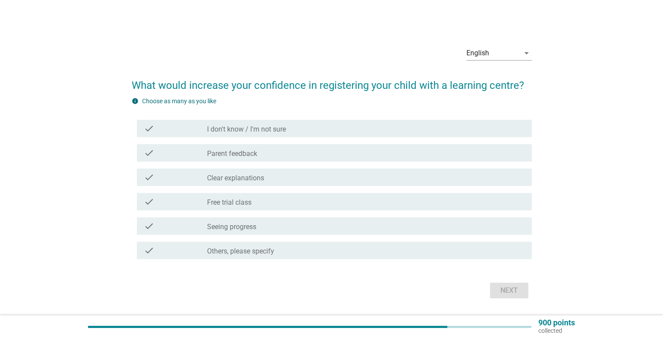
click at [393, 85] on h2 "What would increase your confidence in registering your child with a learning c…" at bounding box center [332, 81] width 400 height 24
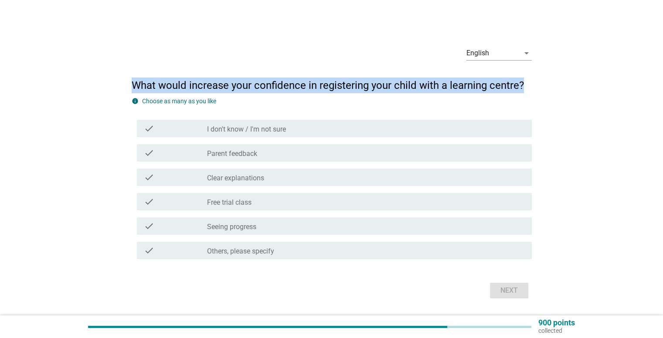
click at [393, 85] on h2 "What would increase your confidence in registering your child with a learning c…" at bounding box center [332, 81] width 400 height 24
click at [424, 84] on h2 "What would increase your confidence in registering your child with a learning c…" at bounding box center [332, 81] width 400 height 24
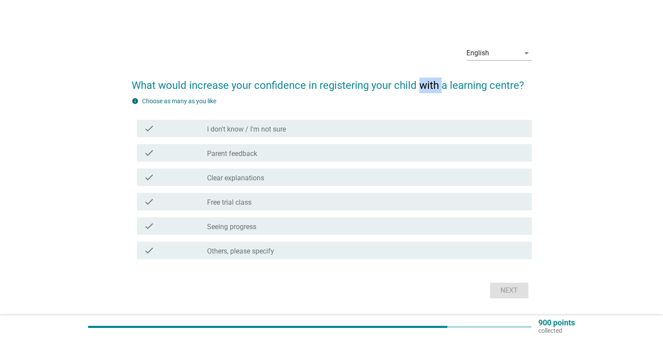
click at [424, 84] on h2 "What would increase your confidence in registering your child with a learning c…" at bounding box center [332, 81] width 400 height 24
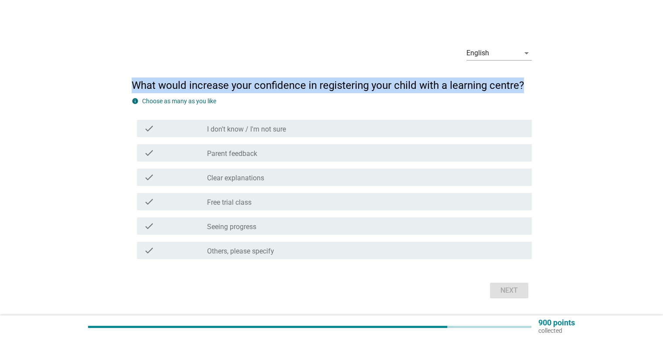
click at [424, 84] on h2 "What would increase your confidence in registering your child with a learning c…" at bounding box center [332, 81] width 400 height 24
click at [463, 84] on h2 "What would increase your confidence in registering your child with a learning c…" at bounding box center [332, 81] width 400 height 24
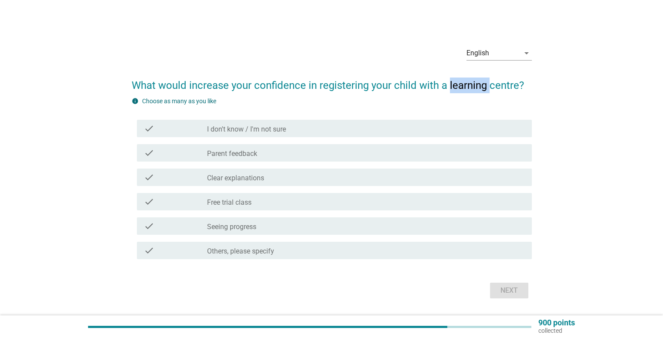
click at [463, 84] on h2 "What would increase your confidence in registering your child with a learning c…" at bounding box center [332, 81] width 400 height 24
click at [338, 95] on form "What would increase your confidence in registering your child with a learning c…" at bounding box center [332, 185] width 400 height 232
click at [310, 200] on div "check_box_outline_blank Free trial class" at bounding box center [365, 202] width 317 height 10
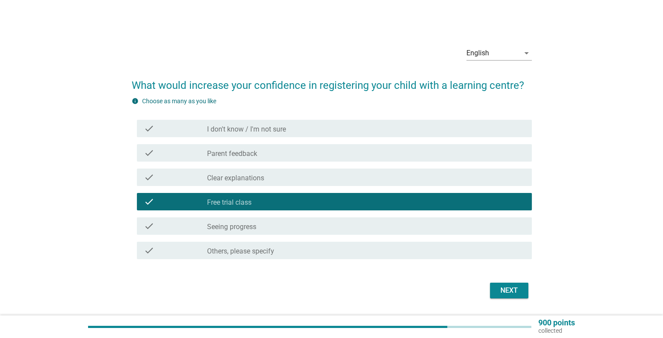
click at [311, 199] on div "check_box_outline_blank Free trial class" at bounding box center [365, 202] width 317 height 10
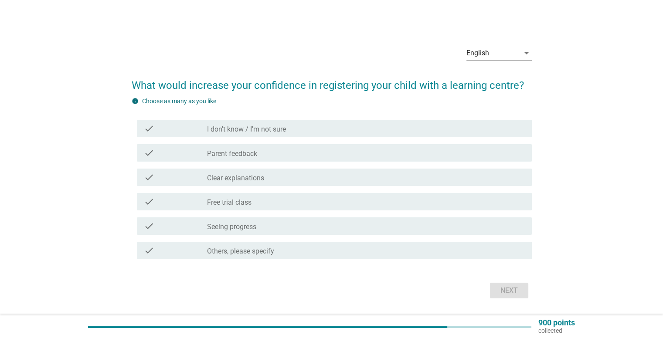
click at [318, 224] on div "check_box_outline_blank Seeing progress" at bounding box center [365, 226] width 317 height 10
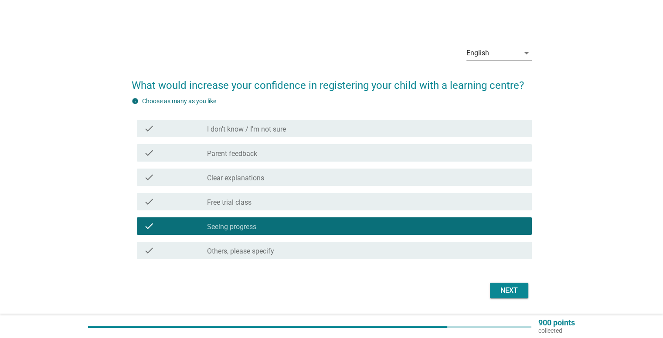
click at [345, 184] on div "check check_box_outline_blank Clear explanations" at bounding box center [334, 177] width 395 height 17
click at [348, 182] on div "check_box_outline_blank Clear explanations" at bounding box center [365, 177] width 317 height 10
click at [395, 174] on div "check_box_outline_blank Clear explanations" at bounding box center [365, 177] width 317 height 10
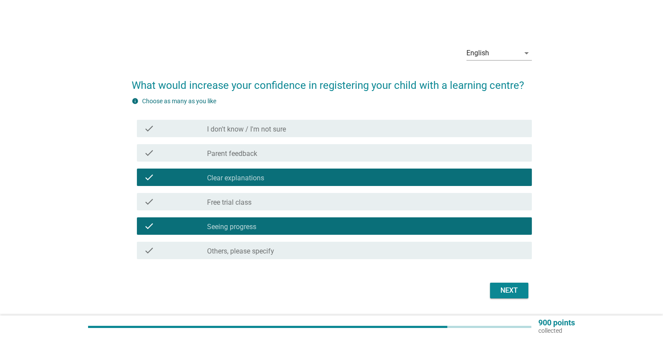
click at [524, 292] on button "Next" at bounding box center [509, 291] width 38 height 16
click at [524, 292] on div "Next" at bounding box center [332, 290] width 400 height 21
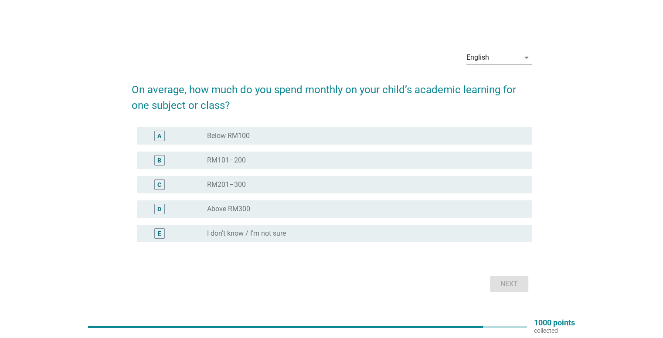
click at [590, 210] on div "English arrow_drop_down On average, how much do you spend monthly on your child…" at bounding box center [331, 169] width 621 height 265
click at [279, 140] on div "radio_button_unchecked Below RM100" at bounding box center [362, 136] width 310 height 9
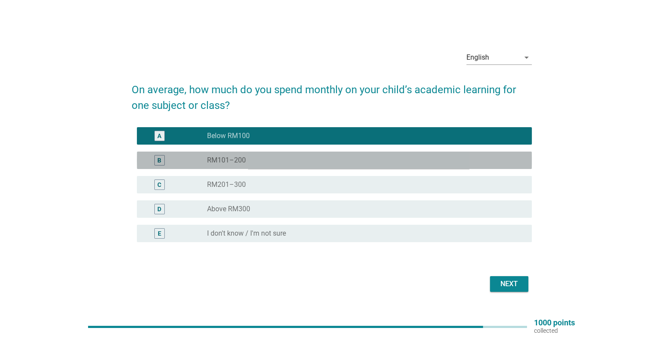
click at [343, 156] on div "radio_button_unchecked RM101–200" at bounding box center [362, 160] width 310 height 9
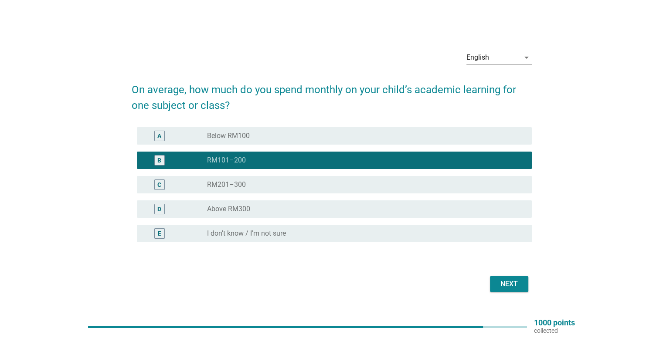
click at [514, 281] on div "Next" at bounding box center [509, 284] width 24 height 10
click at [514, 281] on div "Next" at bounding box center [332, 284] width 400 height 21
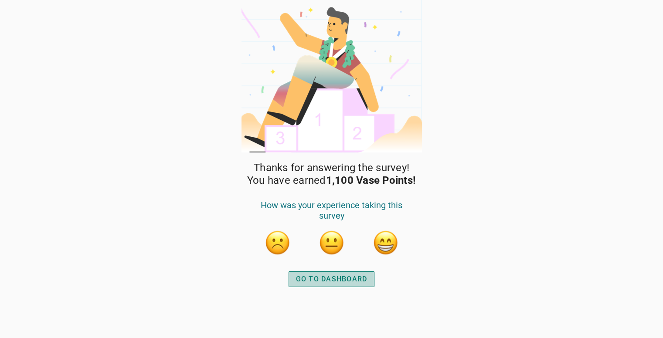
click at [357, 276] on div "GO TO DASHBOARD" at bounding box center [331, 279] width 71 height 10
